Goal: Communication & Community: Answer question/provide support

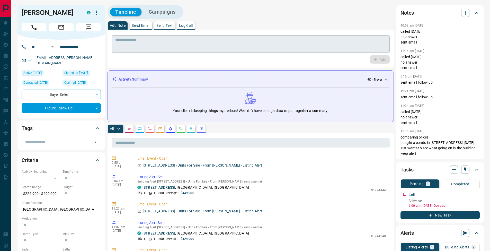
click at [207, 50] on textarea at bounding box center [250, 44] width 271 height 13
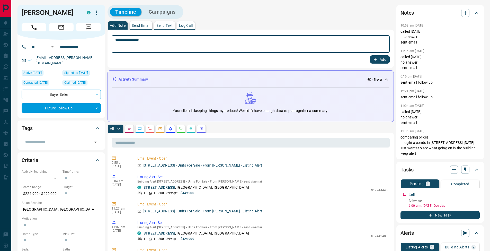
type textarea "**********"
click at [384, 57] on button "Add" at bounding box center [380, 59] width 20 height 8
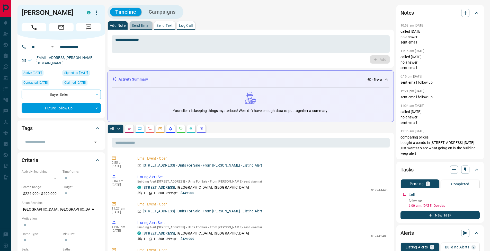
click at [145, 22] on button "Send Email" at bounding box center [141, 25] width 23 height 8
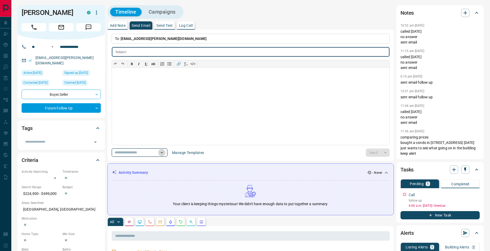
click at [165, 151] on icon "Open" at bounding box center [162, 152] width 6 height 6
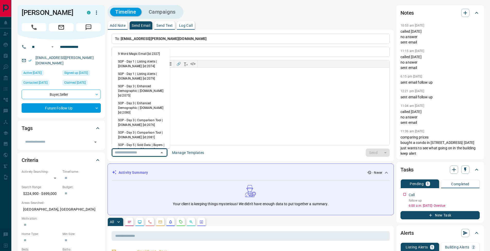
click at [140, 51] on li "9 Word Magic Email [id:2327]" at bounding box center [141, 54] width 58 height 8
type input "*********"
type input "**********"
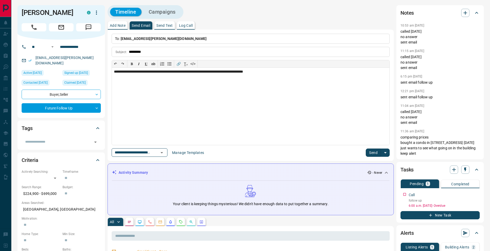
click at [370, 152] on button "Send" at bounding box center [373, 152] width 15 height 8
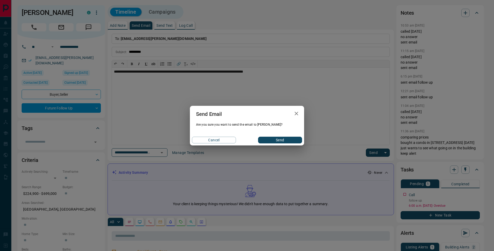
click at [295, 136] on div "Cancel Send" at bounding box center [247, 139] width 114 height 11
click at [296, 140] on button "Send" at bounding box center [280, 139] width 44 height 7
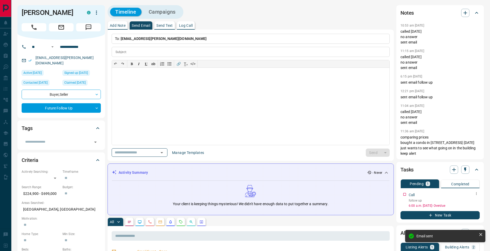
click at [476, 195] on icon "button" at bounding box center [476, 193] width 4 height 4
click at [473, 200] on li "Edit" at bounding box center [467, 203] width 23 height 8
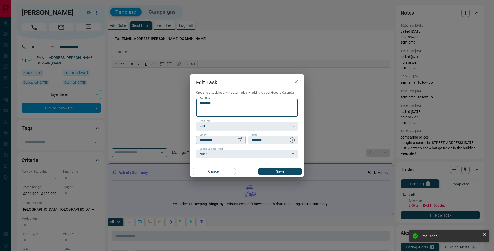
click at [242, 141] on icon "Choose date, selected date is Oct 9, 2025" at bounding box center [240, 140] width 6 height 6
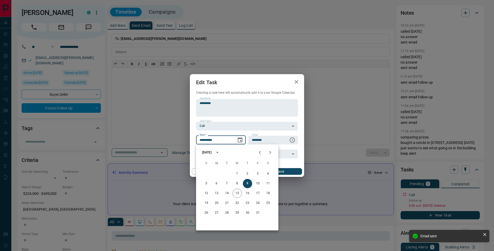
click at [268, 151] on icon "Next month" at bounding box center [270, 152] width 6 height 6
click at [238, 195] on button "17" at bounding box center [236, 192] width 9 height 9
type input "**********"
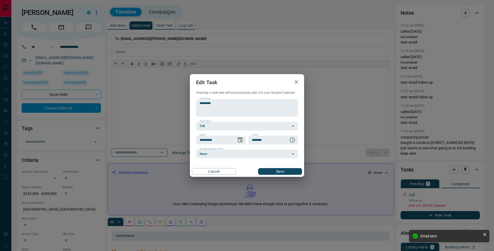
click at [290, 169] on button "Save" at bounding box center [280, 171] width 44 height 7
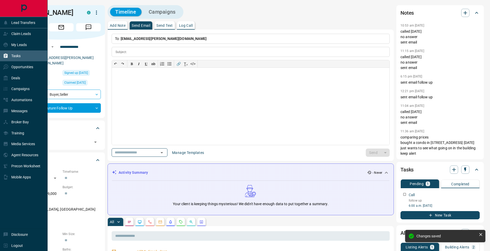
click at [3, 55] on div "Tasks" at bounding box center [24, 55] width 48 height 11
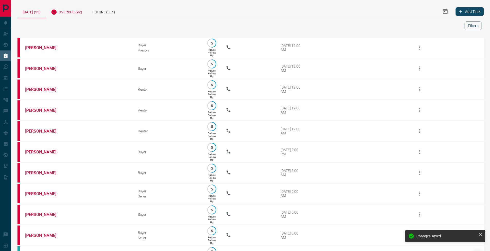
click at [71, 14] on div "Overdue (92)" at bounding box center [66, 11] width 41 height 13
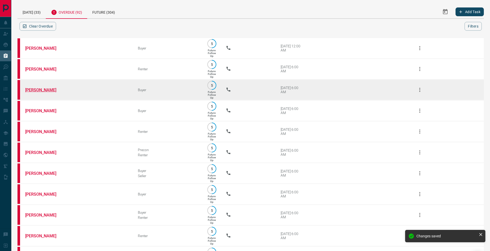
click at [40, 92] on link "[PERSON_NAME]" at bounding box center [44, 89] width 39 height 5
